Goal: Leave review/rating

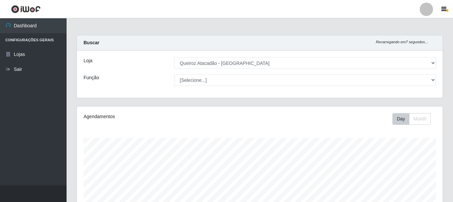
select select "464"
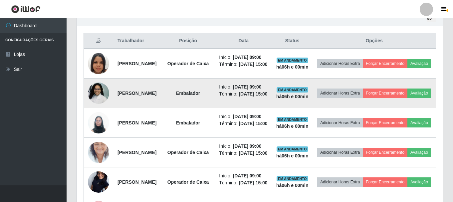
scroll to position [255, 0]
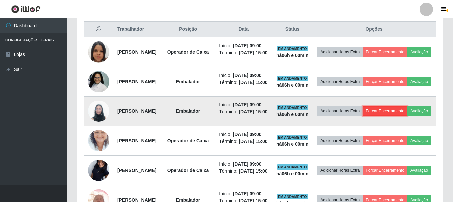
click at [397, 116] on button "Forçar Encerramento" at bounding box center [385, 111] width 45 height 9
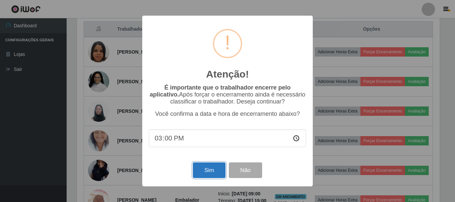
click at [208, 168] on button "Sim" at bounding box center [209, 170] width 32 height 16
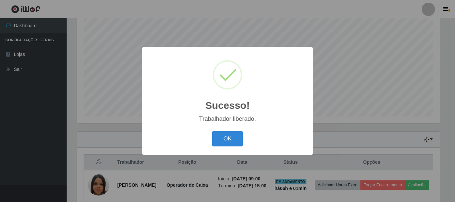
click at [217, 148] on div "OK Cancel" at bounding box center [227, 138] width 157 height 19
click at [217, 147] on div "OK Cancel" at bounding box center [227, 138] width 157 height 19
click at [219, 143] on button "OK" at bounding box center [227, 139] width 31 height 16
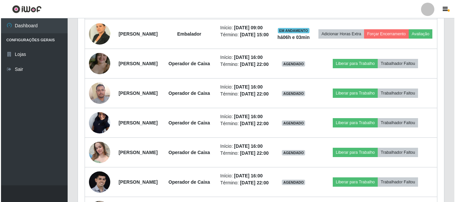
scroll to position [421, 0]
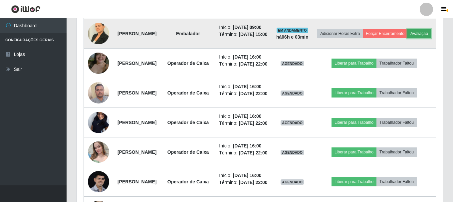
click at [407, 38] on button "Avaliação" at bounding box center [419, 33] width 24 height 9
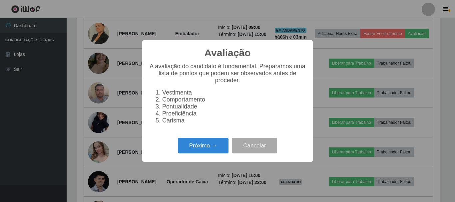
scroll to position [138, 363]
click at [213, 150] on button "Próximo →" at bounding box center [203, 146] width 51 height 16
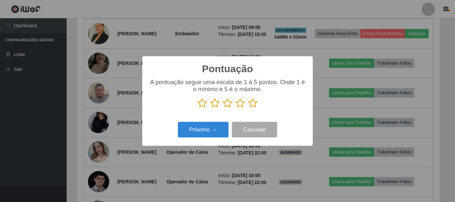
click at [252, 104] on icon at bounding box center [252, 103] width 9 height 10
click at [248, 108] on input "radio" at bounding box center [248, 108] width 0 height 0
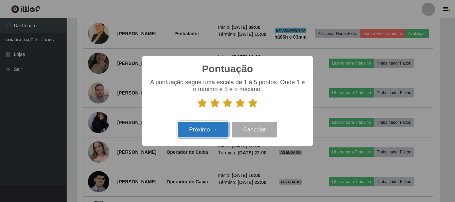
click at [212, 128] on button "Próximo →" at bounding box center [203, 130] width 51 height 16
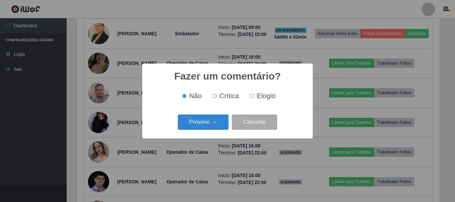
click at [212, 128] on button "Próximo →" at bounding box center [203, 123] width 51 height 16
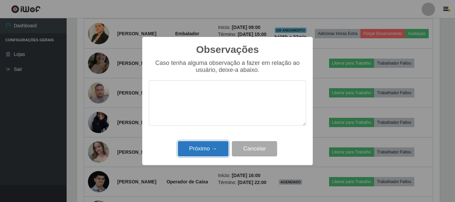
click at [211, 147] on button "Próximo →" at bounding box center [203, 149] width 51 height 16
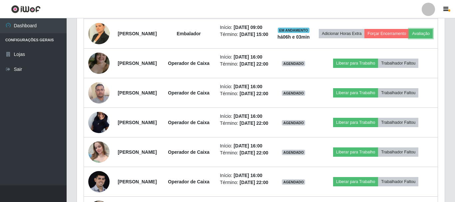
scroll to position [138, 366]
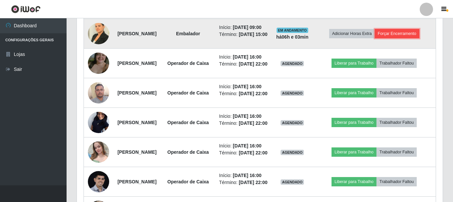
click at [407, 38] on button "Forçar Encerramento" at bounding box center [397, 33] width 45 height 9
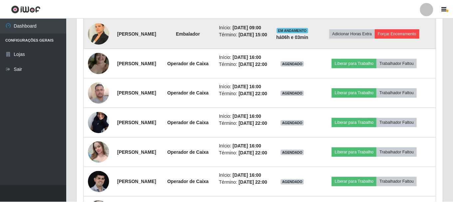
scroll to position [138, 363]
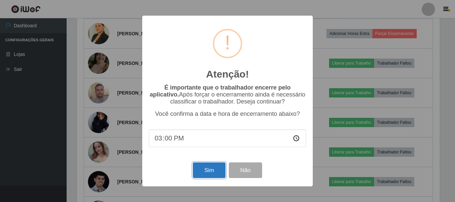
click at [213, 175] on button "Sim" at bounding box center [209, 170] width 32 height 16
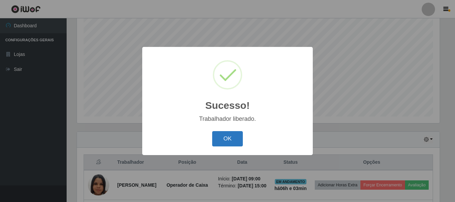
click at [221, 136] on button "OK" at bounding box center [227, 139] width 31 height 16
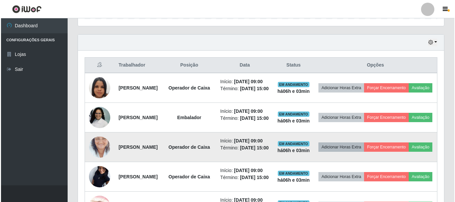
scroll to position [221, 0]
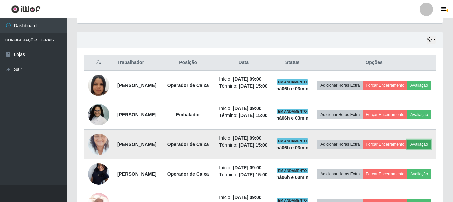
click at [407, 149] on button "Avaliação" at bounding box center [419, 144] width 24 height 9
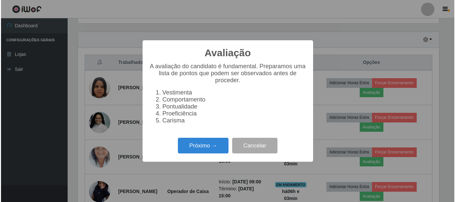
scroll to position [138, 363]
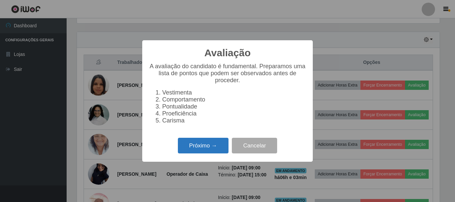
click at [218, 151] on button "Próximo →" at bounding box center [203, 146] width 51 height 16
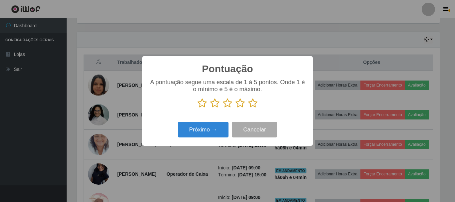
click at [252, 103] on icon at bounding box center [252, 103] width 9 height 10
click at [248, 108] on input "radio" at bounding box center [248, 108] width 0 height 0
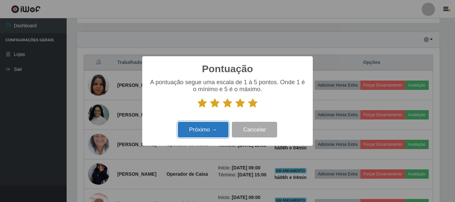
click at [210, 127] on button "Próximo →" at bounding box center [203, 130] width 51 height 16
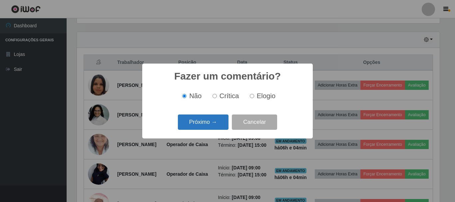
click at [216, 124] on button "Próximo →" at bounding box center [203, 123] width 51 height 16
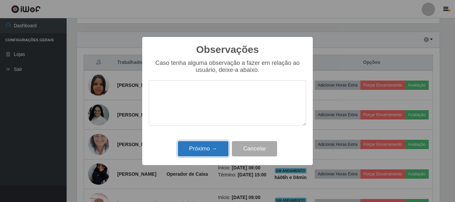
click at [207, 150] on button "Próximo →" at bounding box center [203, 149] width 51 height 16
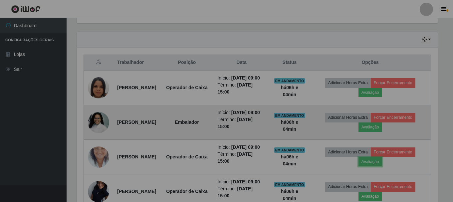
scroll to position [138, 366]
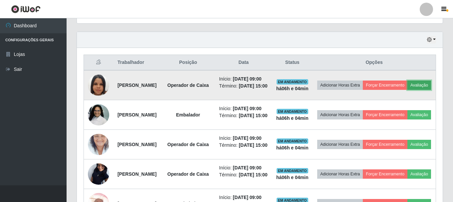
click at [407, 90] on button "Avaliação" at bounding box center [419, 85] width 24 height 9
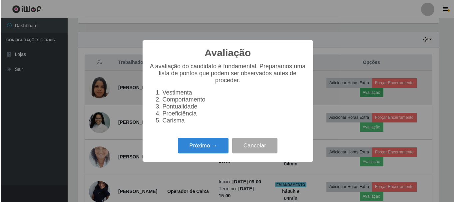
scroll to position [138, 363]
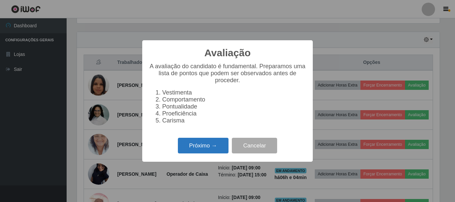
click at [203, 148] on button "Próximo →" at bounding box center [203, 146] width 51 height 16
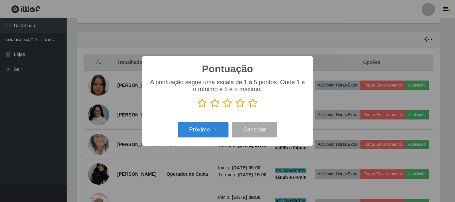
click at [253, 103] on icon at bounding box center [252, 103] width 9 height 10
click at [248, 108] on input "radio" at bounding box center [248, 108] width 0 height 0
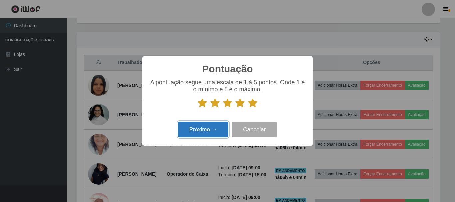
click at [200, 131] on button "Próximo →" at bounding box center [203, 130] width 51 height 16
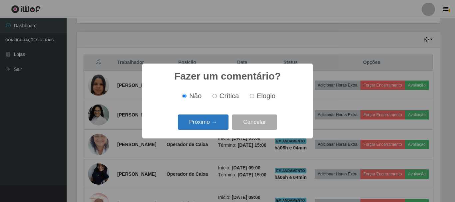
click at [218, 124] on button "Próximo →" at bounding box center [203, 123] width 51 height 16
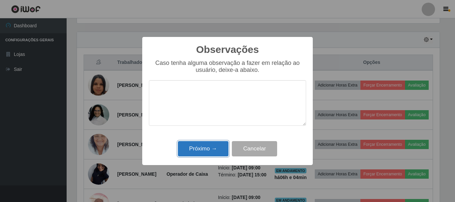
click at [206, 146] on button "Próximo →" at bounding box center [203, 149] width 51 height 16
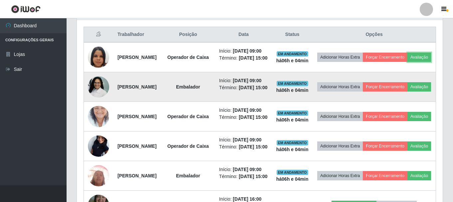
scroll to position [288, 0]
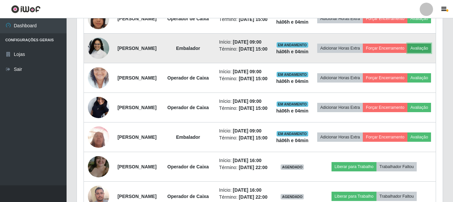
click at [407, 53] on button "Avaliação" at bounding box center [419, 48] width 24 height 9
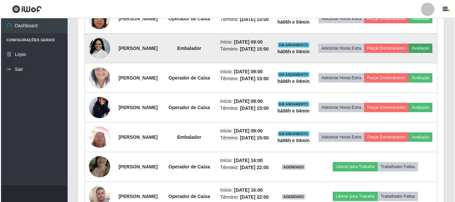
scroll to position [138, 363]
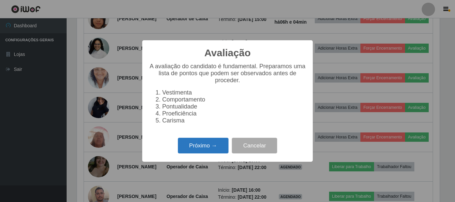
click at [211, 145] on button "Próximo →" at bounding box center [203, 146] width 51 height 16
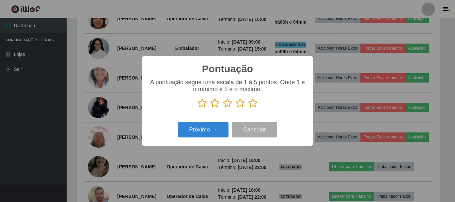
click at [256, 103] on icon at bounding box center [252, 103] width 9 height 10
click at [248, 108] on input "radio" at bounding box center [248, 108] width 0 height 0
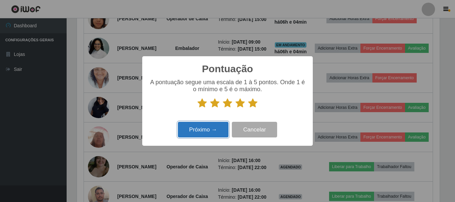
click at [209, 131] on button "Próximo →" at bounding box center [203, 130] width 51 height 16
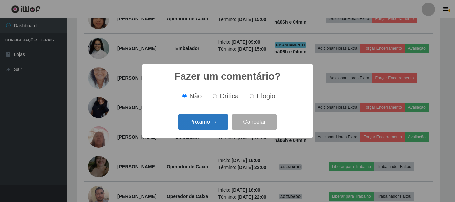
click at [213, 123] on button "Próximo →" at bounding box center [203, 123] width 51 height 16
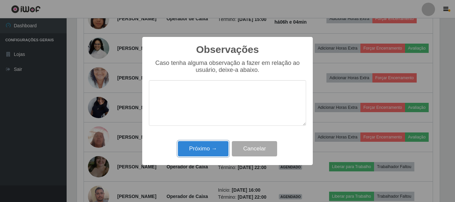
drag, startPoint x: 213, startPoint y: 148, endPoint x: 343, endPoint y: 107, distance: 136.9
click at [218, 147] on button "Próximo →" at bounding box center [203, 149] width 51 height 16
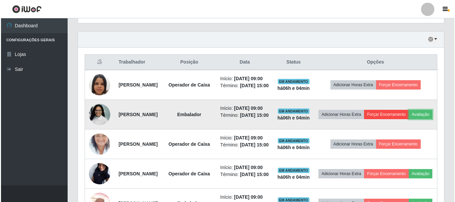
scroll to position [221, 0]
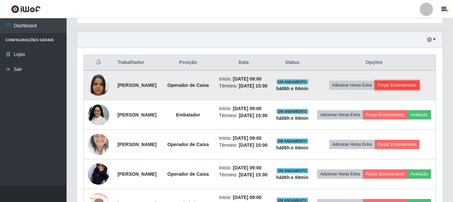
click at [409, 90] on button "Forçar Encerramento" at bounding box center [397, 85] width 45 height 9
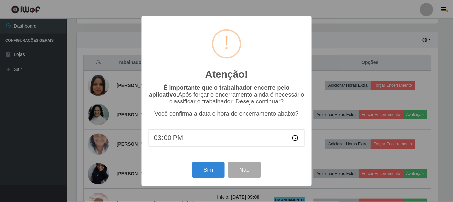
scroll to position [138, 363]
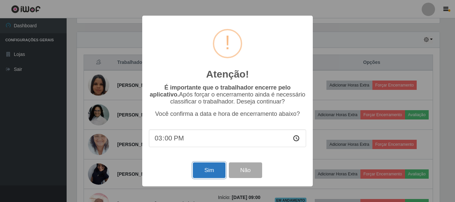
click at [206, 175] on button "Sim" at bounding box center [209, 170] width 32 height 16
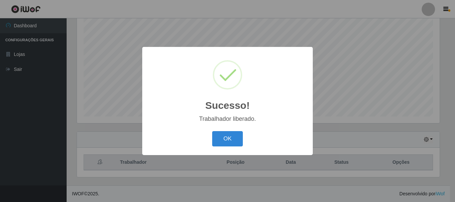
drag, startPoint x: 228, startPoint y: 140, endPoint x: 336, endPoint y: 125, distance: 108.9
click at [231, 140] on button "OK" at bounding box center [227, 139] width 31 height 16
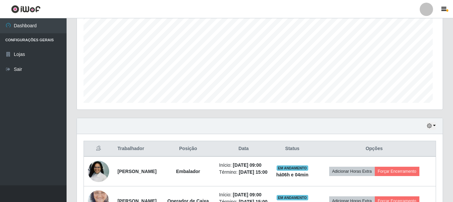
scroll to position [0, 0]
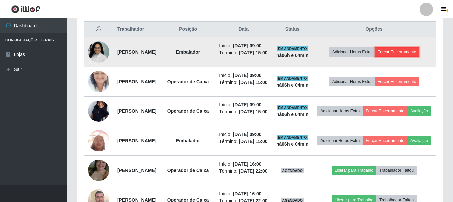
click at [412, 56] on button "Forçar Encerramento" at bounding box center [397, 51] width 45 height 9
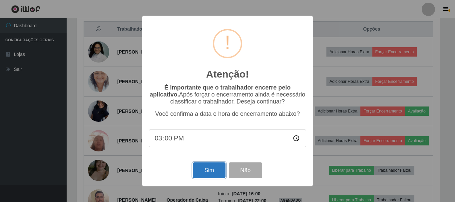
click at [201, 173] on button "Sim" at bounding box center [209, 170] width 32 height 16
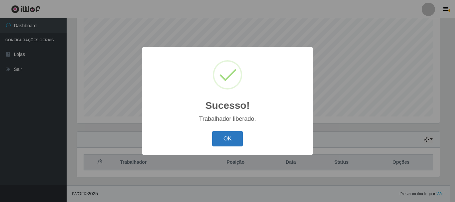
click at [224, 136] on button "OK" at bounding box center [227, 139] width 31 height 16
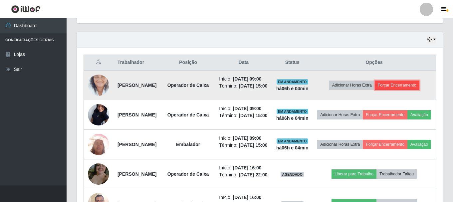
click at [419, 90] on button "Forçar Encerramento" at bounding box center [397, 85] width 45 height 9
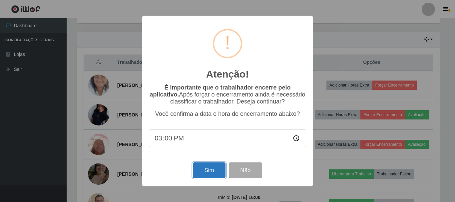
click at [204, 171] on button "Sim" at bounding box center [209, 170] width 32 height 16
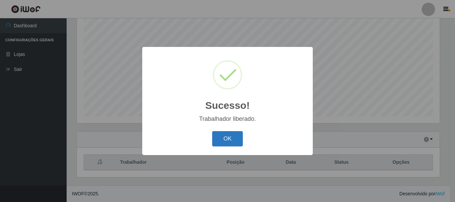
click at [235, 139] on button "OK" at bounding box center [227, 139] width 31 height 16
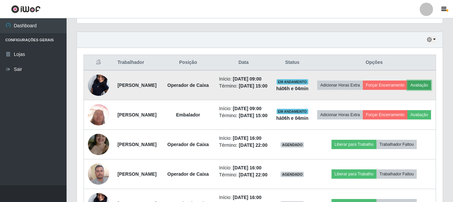
click at [407, 90] on button "Avaliação" at bounding box center [419, 85] width 24 height 9
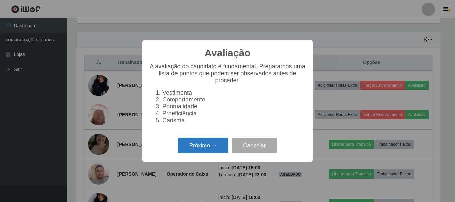
click at [208, 152] on button "Próximo →" at bounding box center [203, 146] width 51 height 16
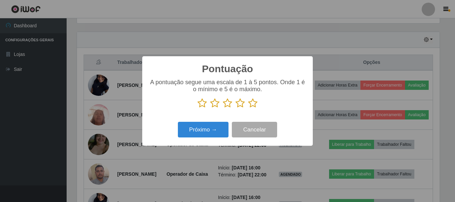
click at [252, 102] on icon at bounding box center [252, 103] width 9 height 10
click at [248, 108] on input "radio" at bounding box center [248, 108] width 0 height 0
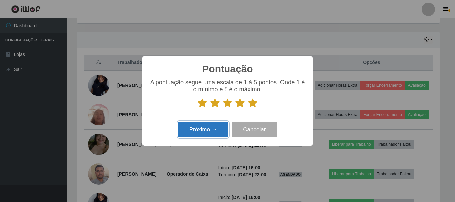
click at [214, 133] on button "Próximo →" at bounding box center [203, 130] width 51 height 16
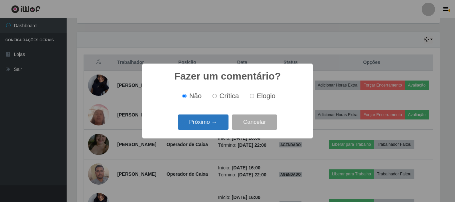
click at [217, 125] on button "Próximo →" at bounding box center [203, 123] width 51 height 16
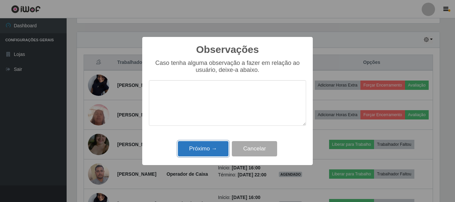
click at [212, 150] on button "Próximo →" at bounding box center [203, 149] width 51 height 16
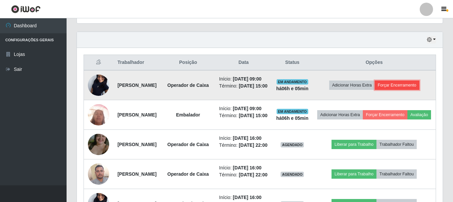
click at [397, 90] on button "Forçar Encerramento" at bounding box center [397, 85] width 45 height 9
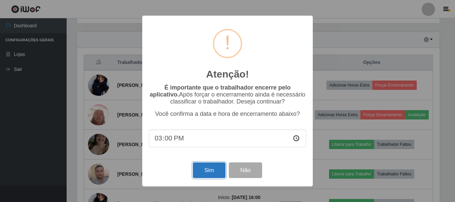
click at [212, 175] on button "Sim" at bounding box center [209, 170] width 32 height 16
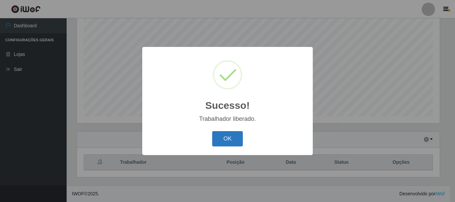
click at [233, 139] on button "OK" at bounding box center [227, 139] width 31 height 16
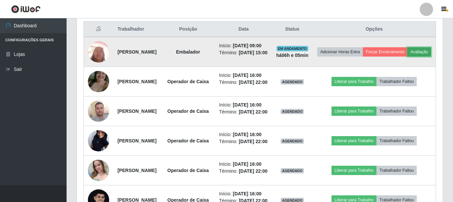
click at [407, 57] on button "Avaliação" at bounding box center [419, 51] width 24 height 9
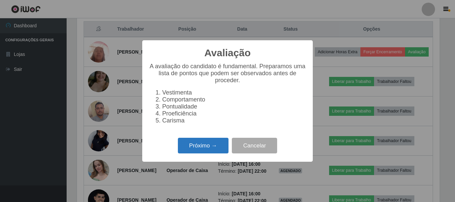
click at [206, 147] on button "Próximo →" at bounding box center [203, 146] width 51 height 16
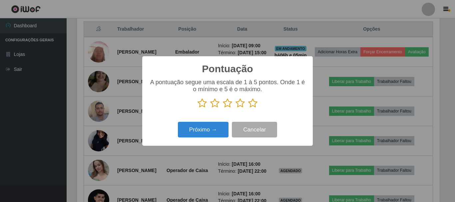
drag, startPoint x: 254, startPoint y: 102, endPoint x: 250, endPoint y: 101, distance: 3.7
click at [253, 101] on icon at bounding box center [252, 103] width 9 height 10
click at [248, 108] on input "radio" at bounding box center [248, 108] width 0 height 0
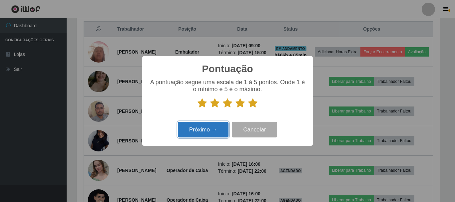
click at [200, 135] on button "Próximo →" at bounding box center [203, 130] width 51 height 16
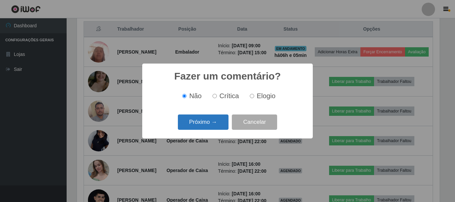
click at [208, 123] on button "Próximo →" at bounding box center [203, 123] width 51 height 16
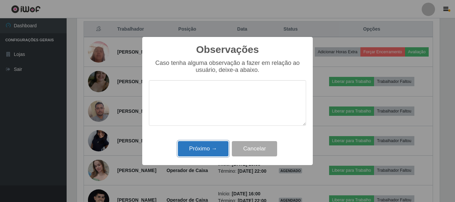
click at [194, 149] on button "Próximo →" at bounding box center [203, 149] width 51 height 16
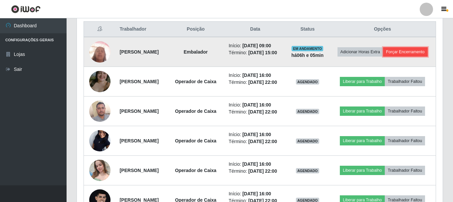
click at [394, 57] on button "Forçar Encerramento" at bounding box center [405, 51] width 45 height 9
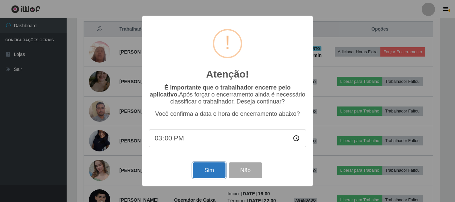
click at [201, 174] on button "Sim" at bounding box center [209, 170] width 32 height 16
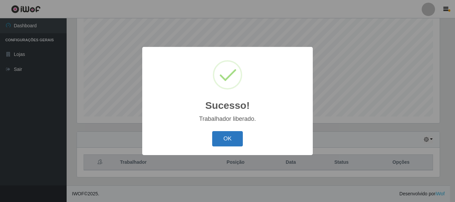
click at [230, 140] on button "OK" at bounding box center [227, 139] width 31 height 16
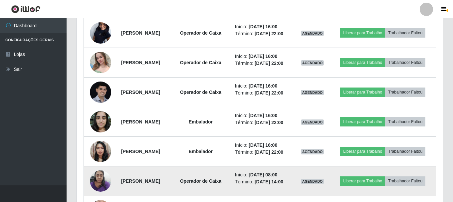
scroll to position [321, 0]
